Goal: Navigation & Orientation: Understand site structure

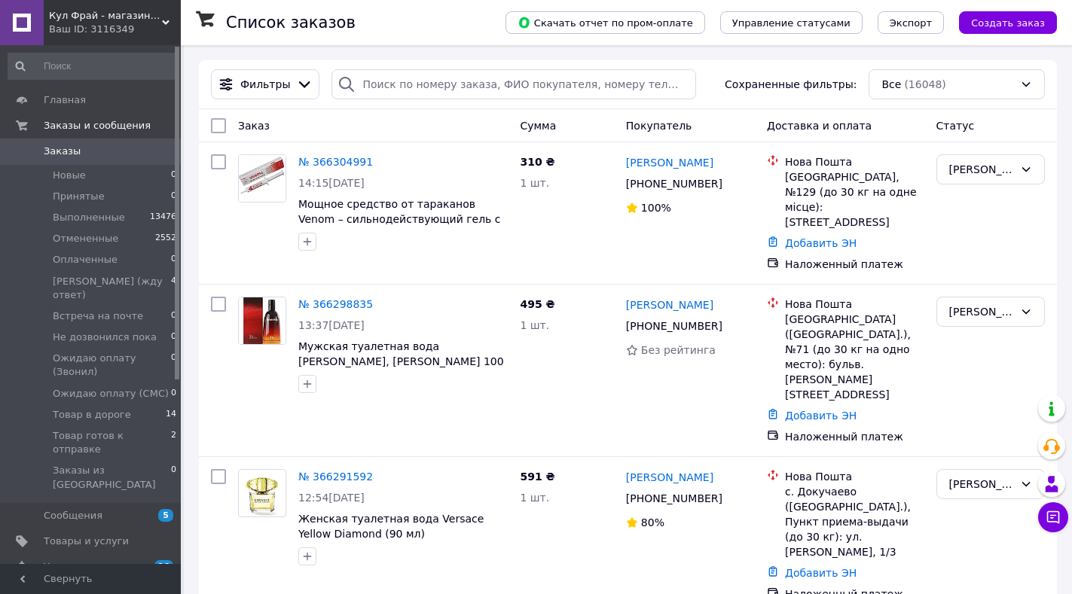
click at [159, 21] on span "Кул Фрай - магазин проверенных товаров и умеренных цен" at bounding box center [105, 16] width 113 height 14
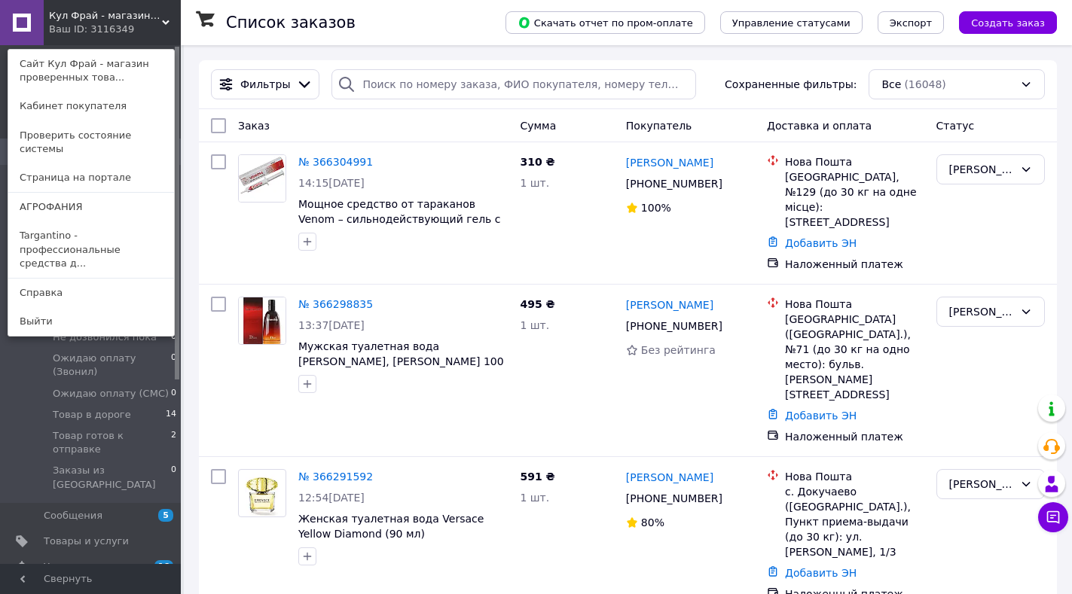
click at [75, 197] on link "АГРОФАНИЯ" at bounding box center [91, 207] width 166 height 29
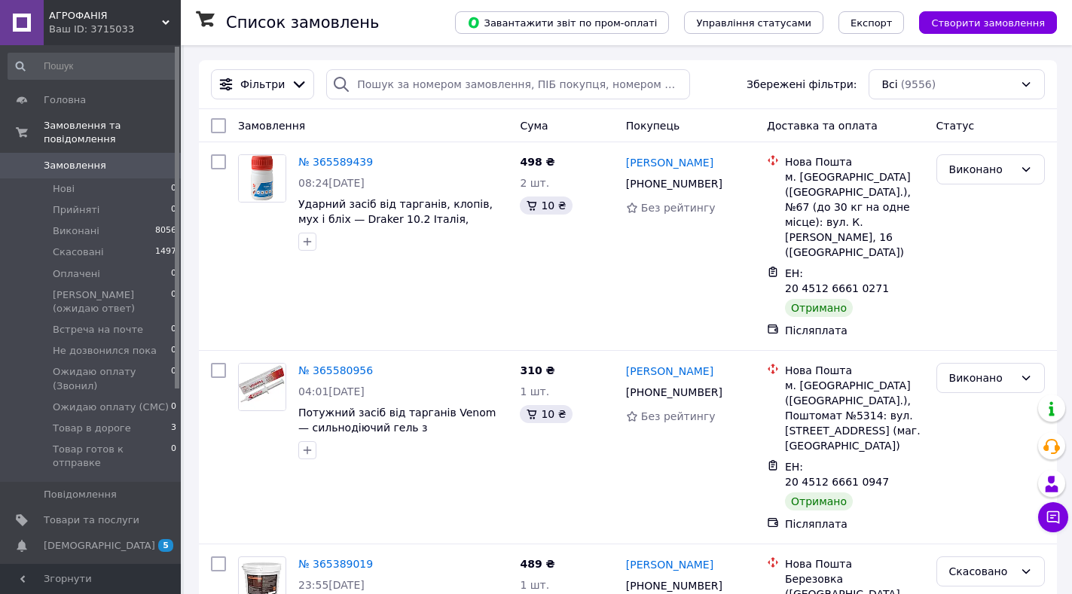
click at [163, 22] on use at bounding box center [166, 22] width 8 height 5
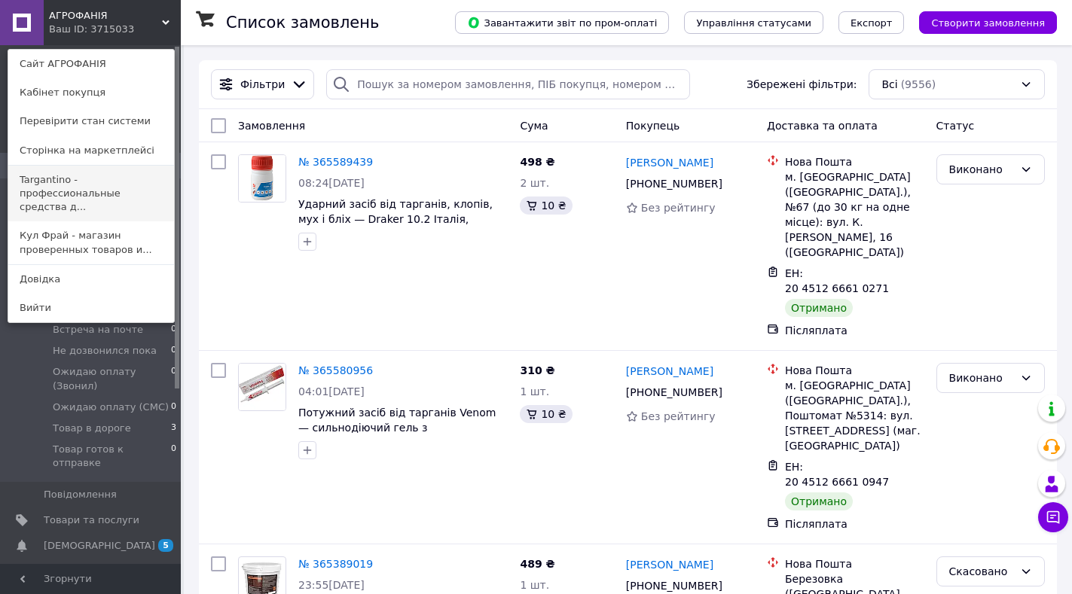
click at [64, 185] on link "Targantino - профессиональные средства д..." at bounding box center [91, 194] width 166 height 56
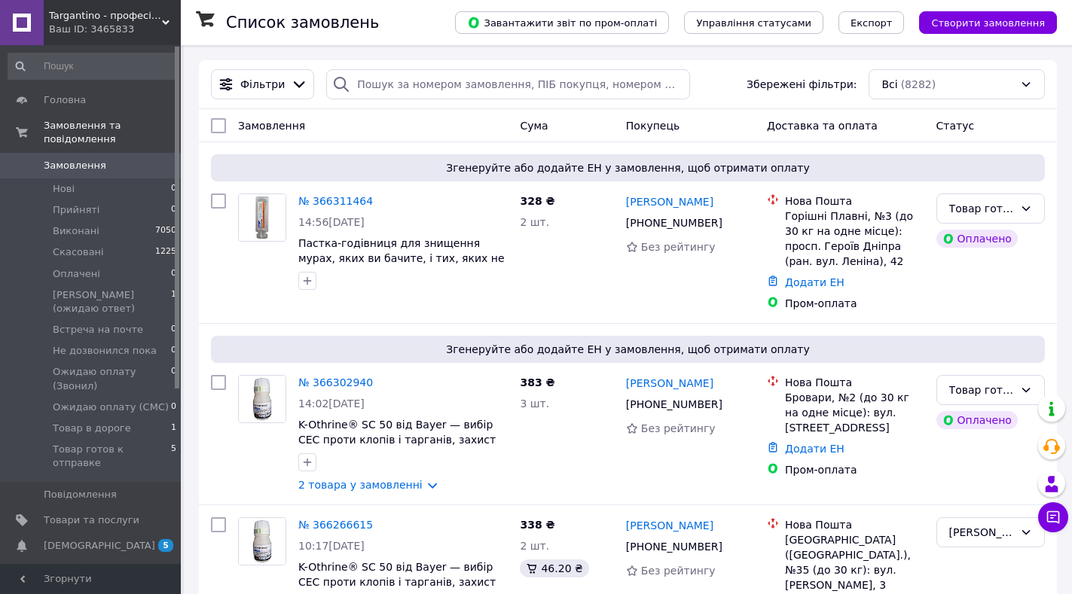
click at [167, 20] on icon at bounding box center [166, 23] width 8 height 8
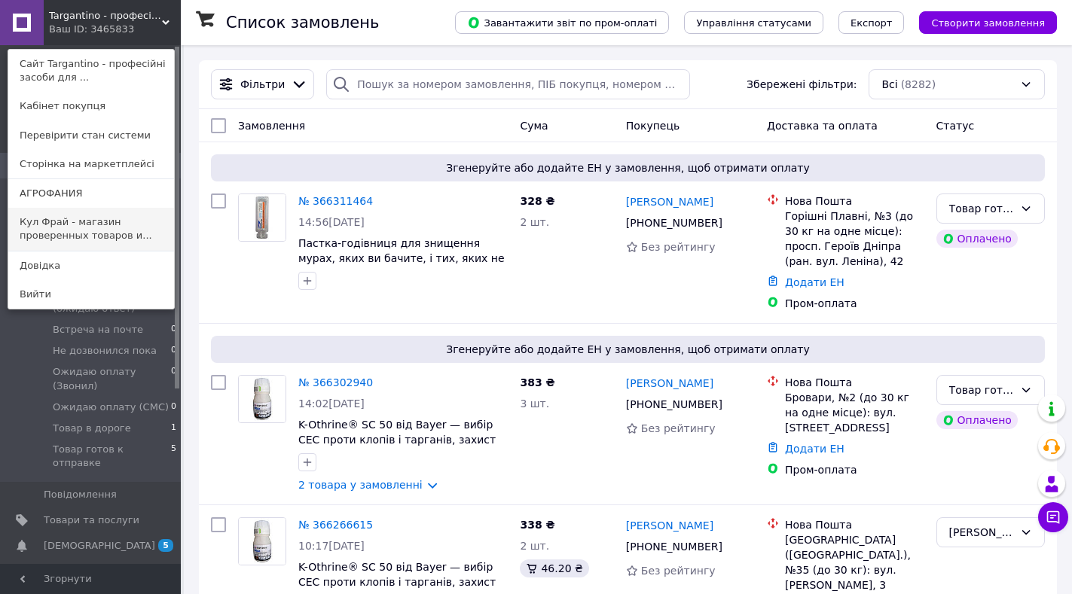
click at [41, 227] on link "Кул Фрай - магазин проверенных товаров и..." at bounding box center [91, 229] width 166 height 42
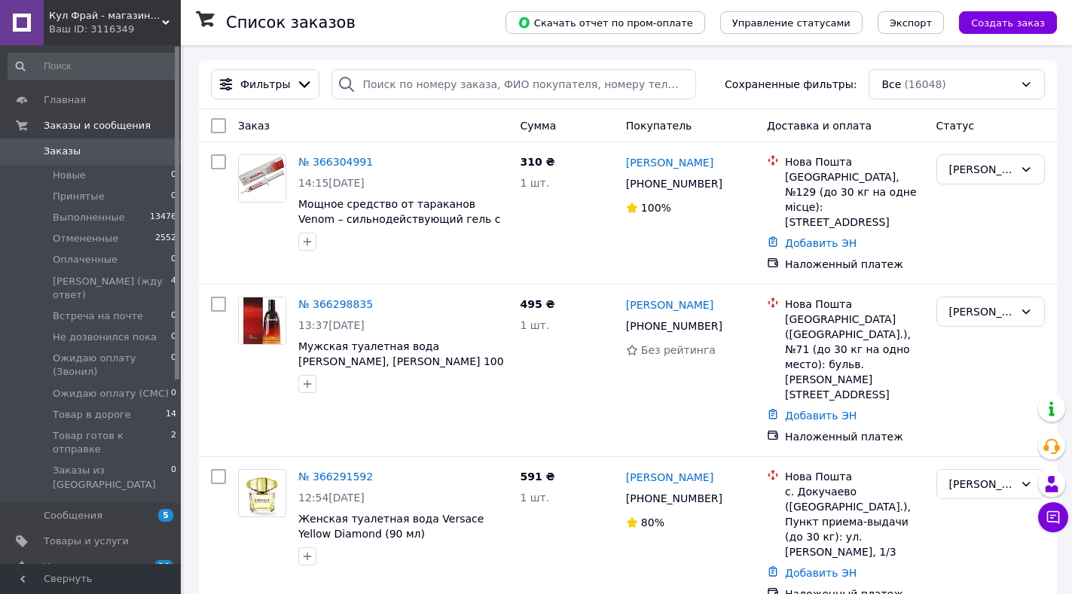
click at [166, 17] on div "Кул Фрай - магазин проверенных товаров и умеренных цен Ваш ID: 3116349" at bounding box center [112, 22] width 137 height 45
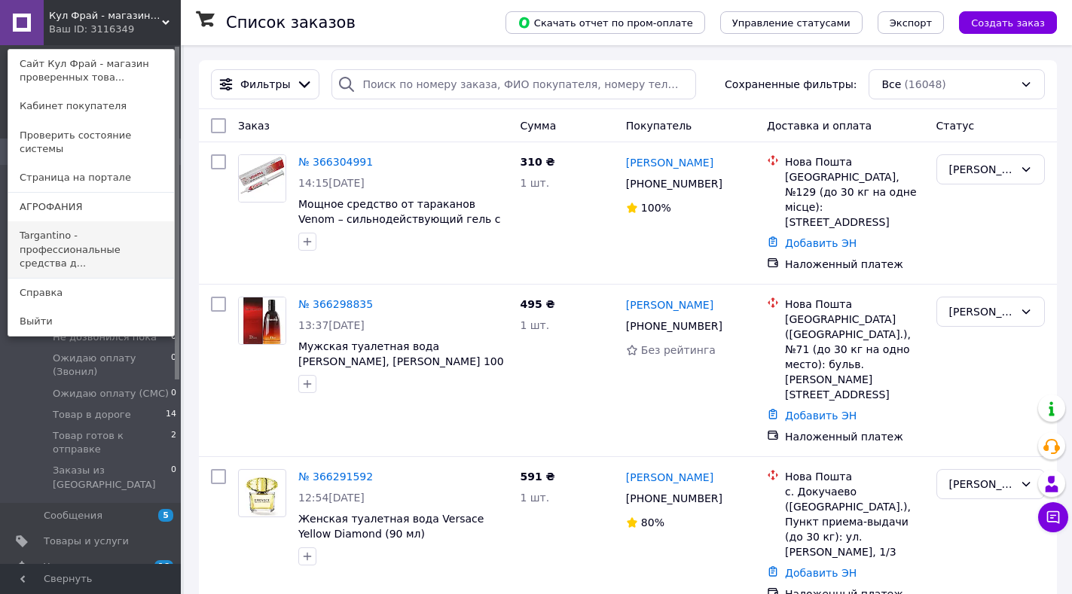
click at [35, 231] on link "Targantino - профессиональные средства д..." at bounding box center [91, 249] width 166 height 56
